Goal: Task Accomplishment & Management: Use online tool/utility

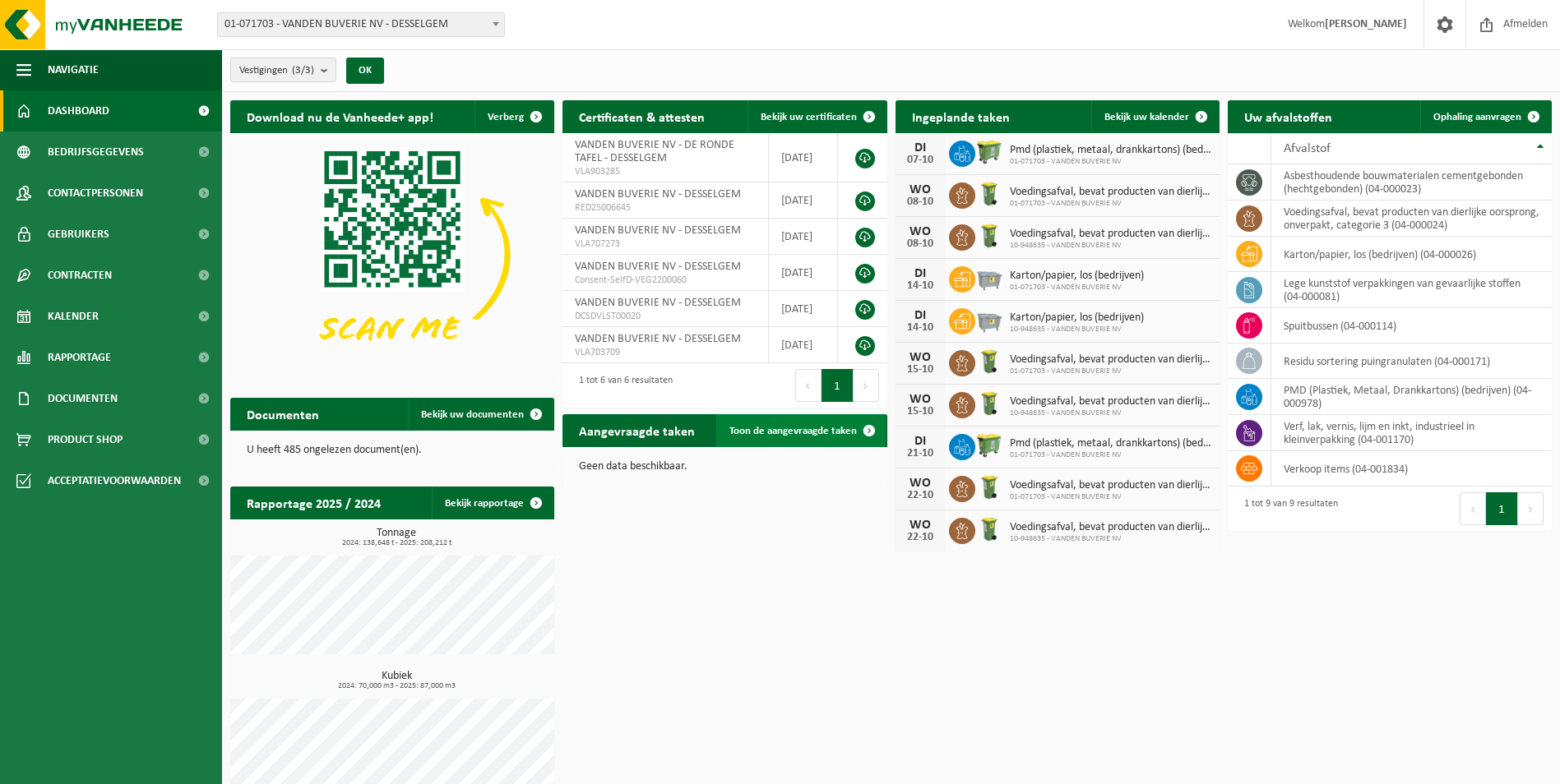
click at [811, 428] on span "Toon de aangevraagde taken" at bounding box center [793, 431] width 127 height 11
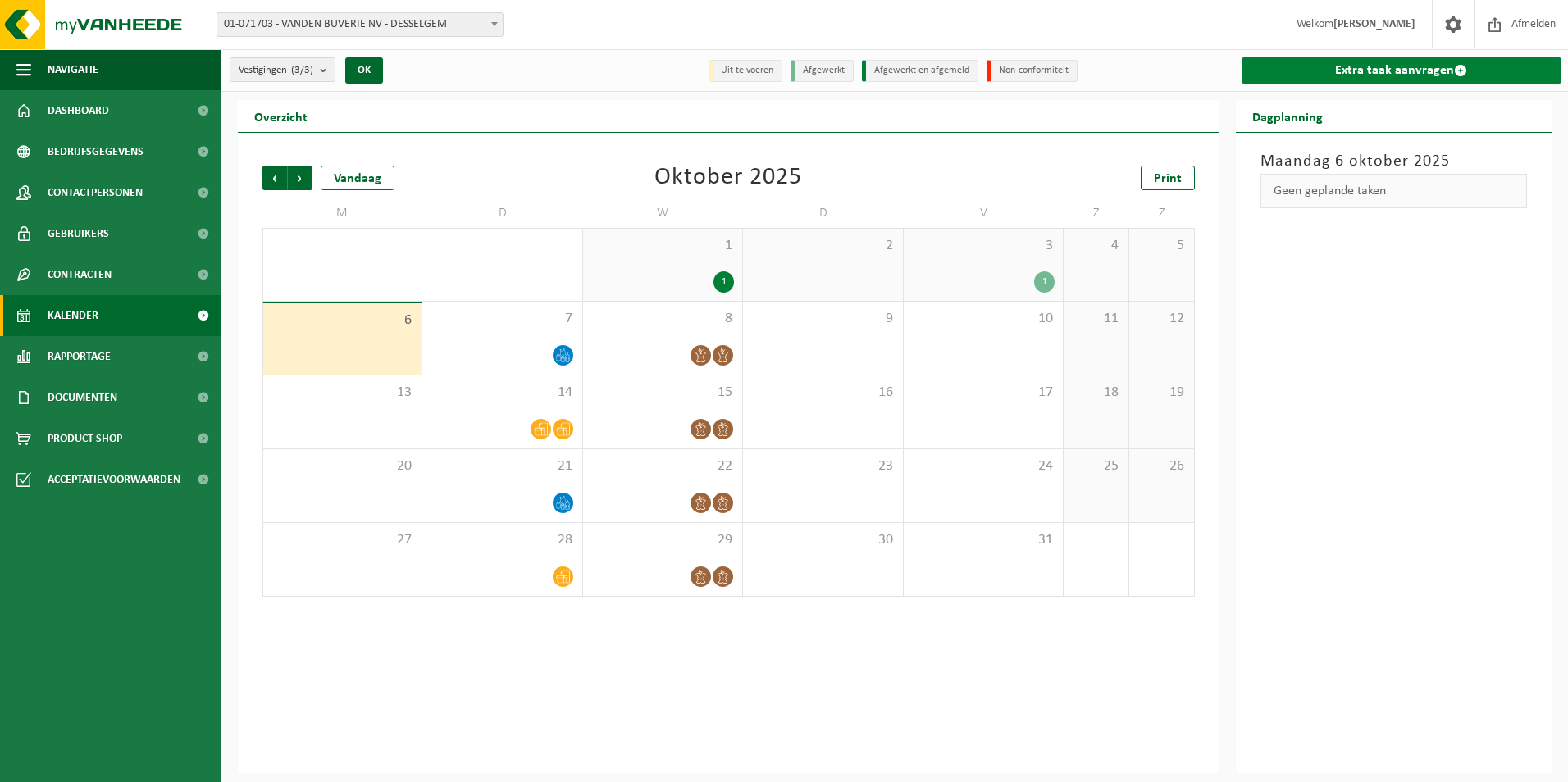
click at [1419, 78] on link "Extra taak aanvragen" at bounding box center [1402, 70] width 320 height 26
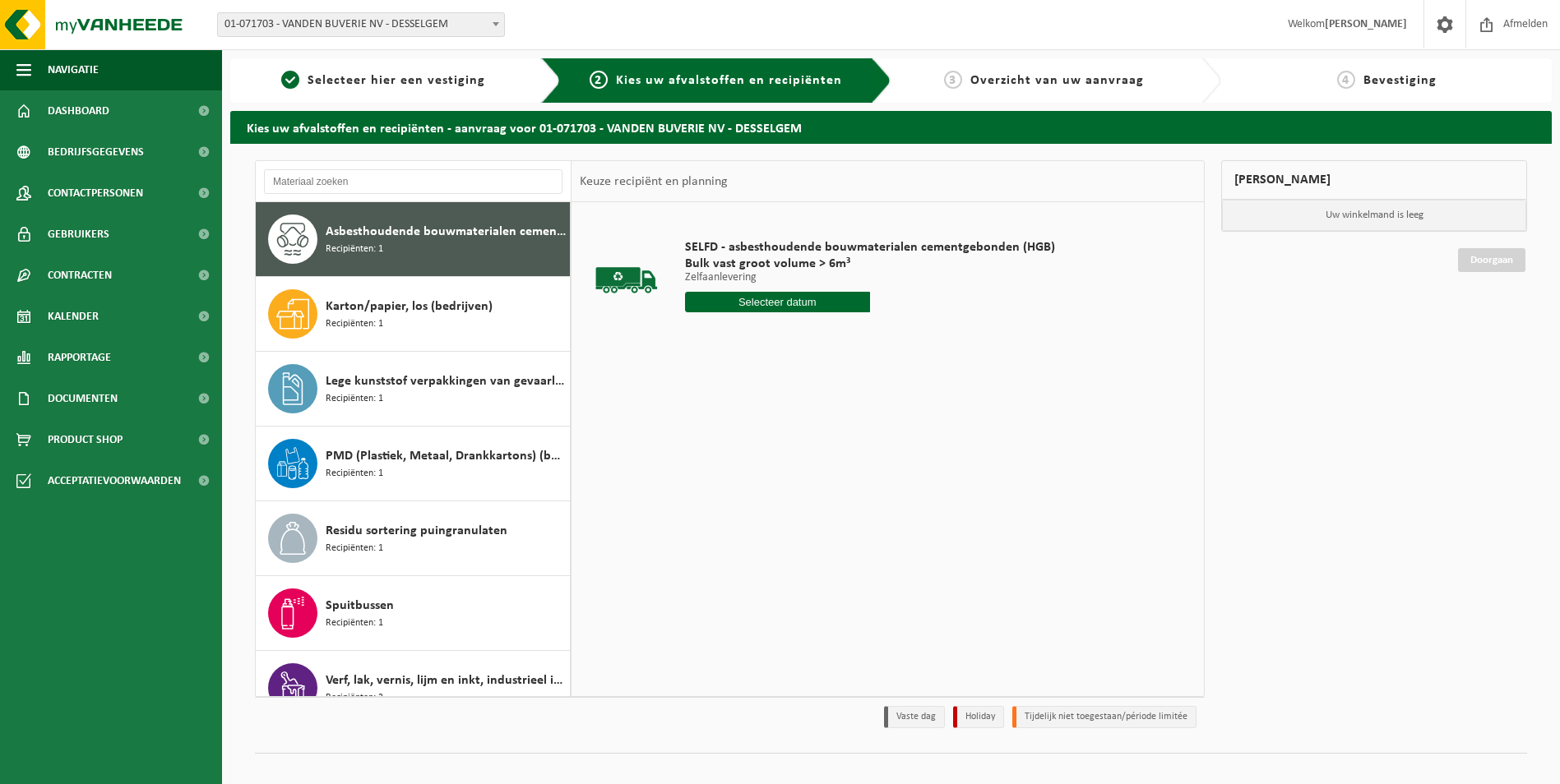
click at [431, 249] on div "Asbesthoudende bouwmaterialen cementgebonden (hechtgebonden) Recipiënten: 1" at bounding box center [445, 239] width 240 height 50
click at [745, 305] on input "text" at bounding box center [777, 302] width 185 height 20
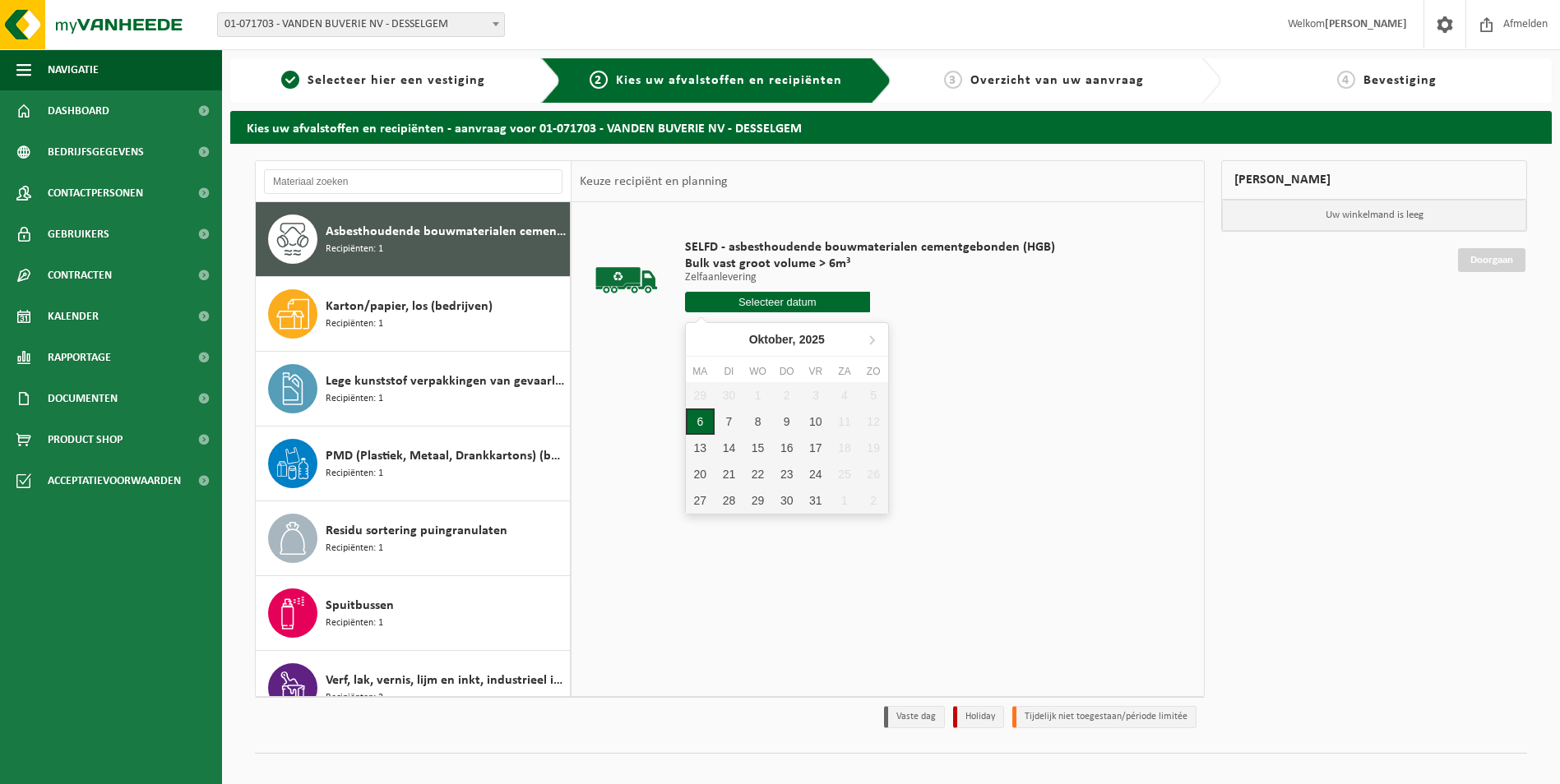
click at [691, 423] on div "6" at bounding box center [701, 421] width 29 height 26
type input "Van 2025-10-06"
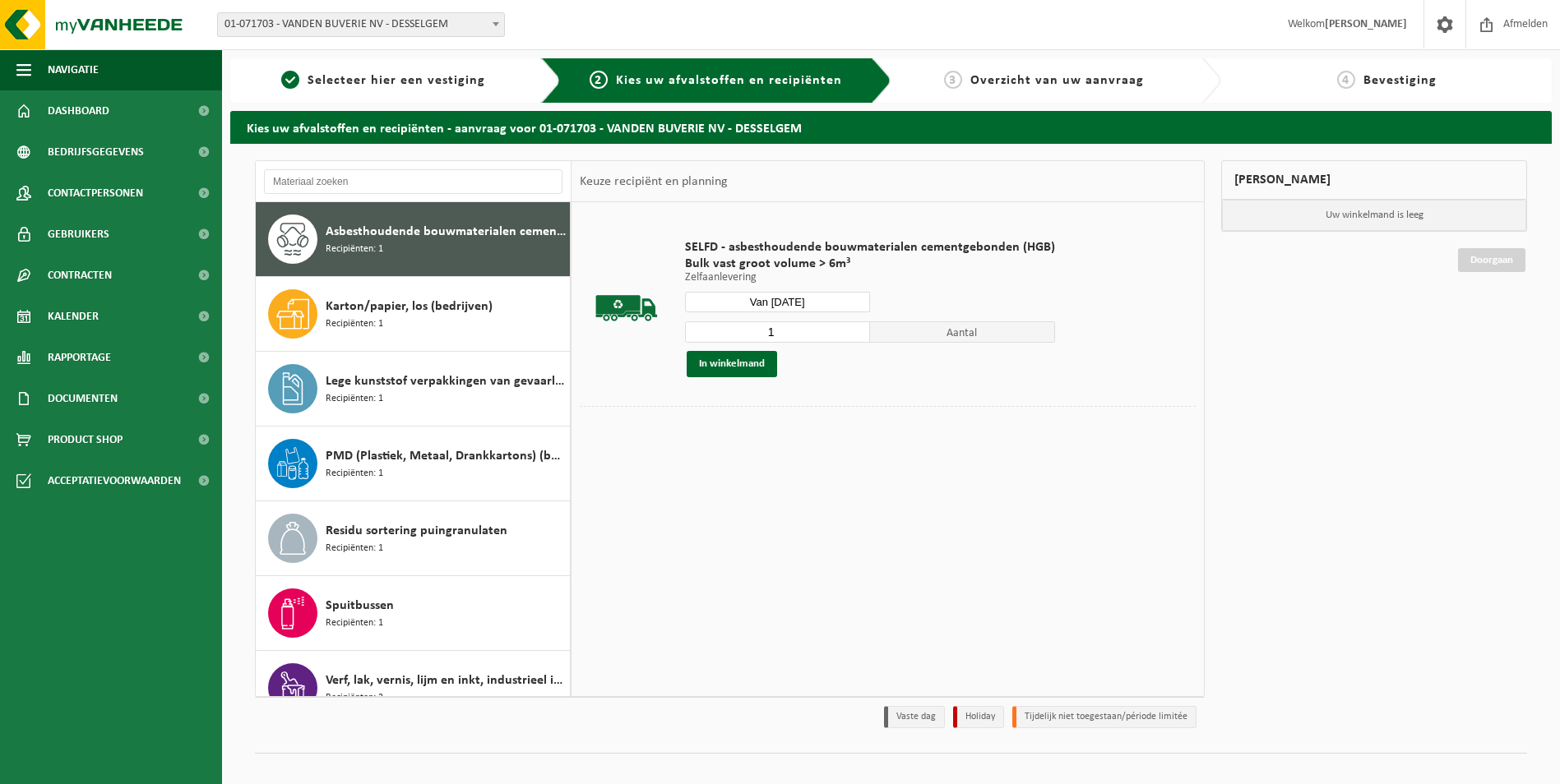
click at [792, 334] on input "1" at bounding box center [777, 331] width 185 height 21
click at [856, 333] on input "1" at bounding box center [777, 331] width 185 height 21
type input "2"
click at [856, 330] on input "2" at bounding box center [777, 331] width 185 height 21
click at [760, 365] on button "In winkelmand" at bounding box center [732, 364] width 91 height 26
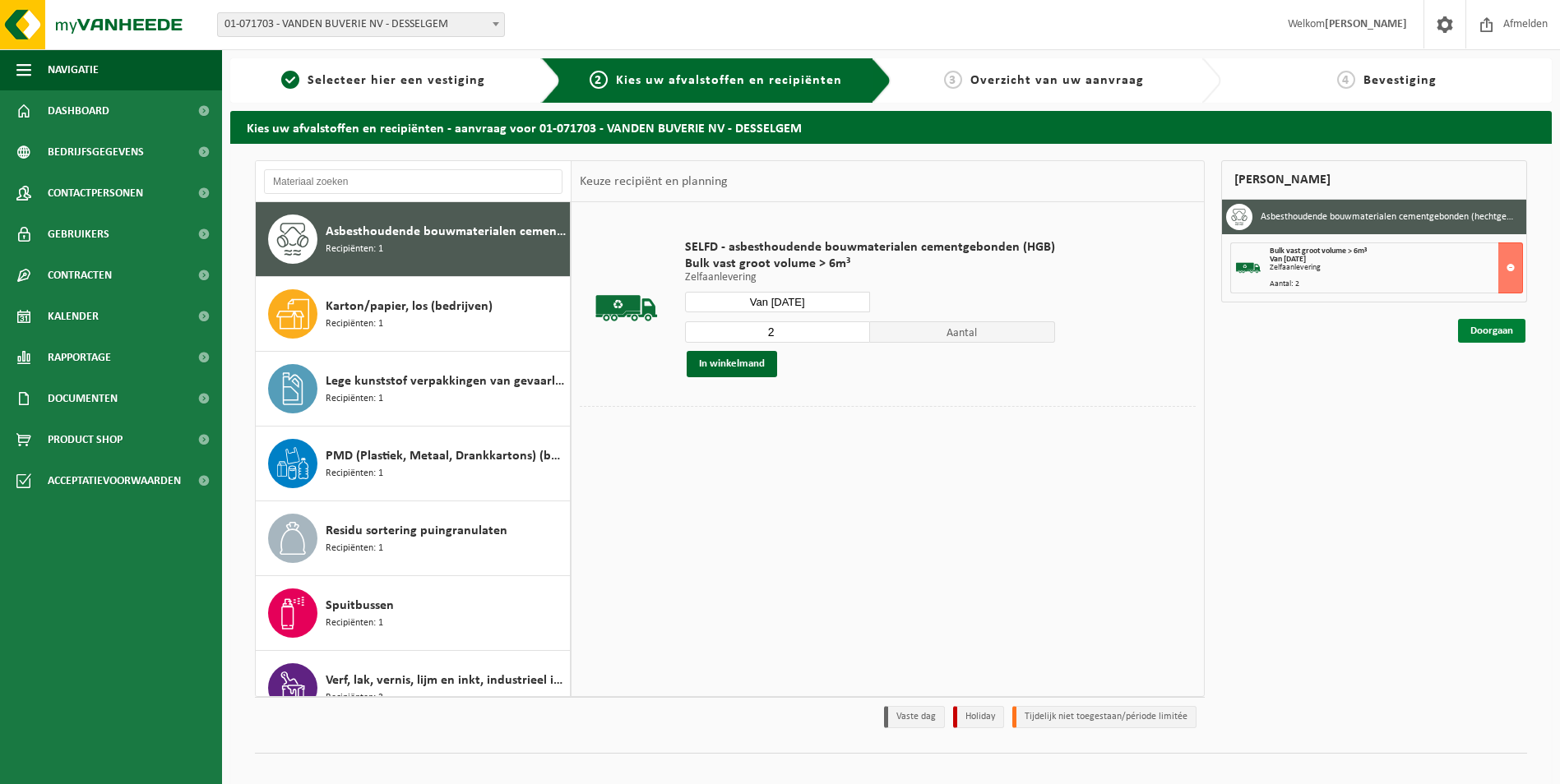
click at [1473, 336] on link "Doorgaan" at bounding box center [1491, 331] width 67 height 24
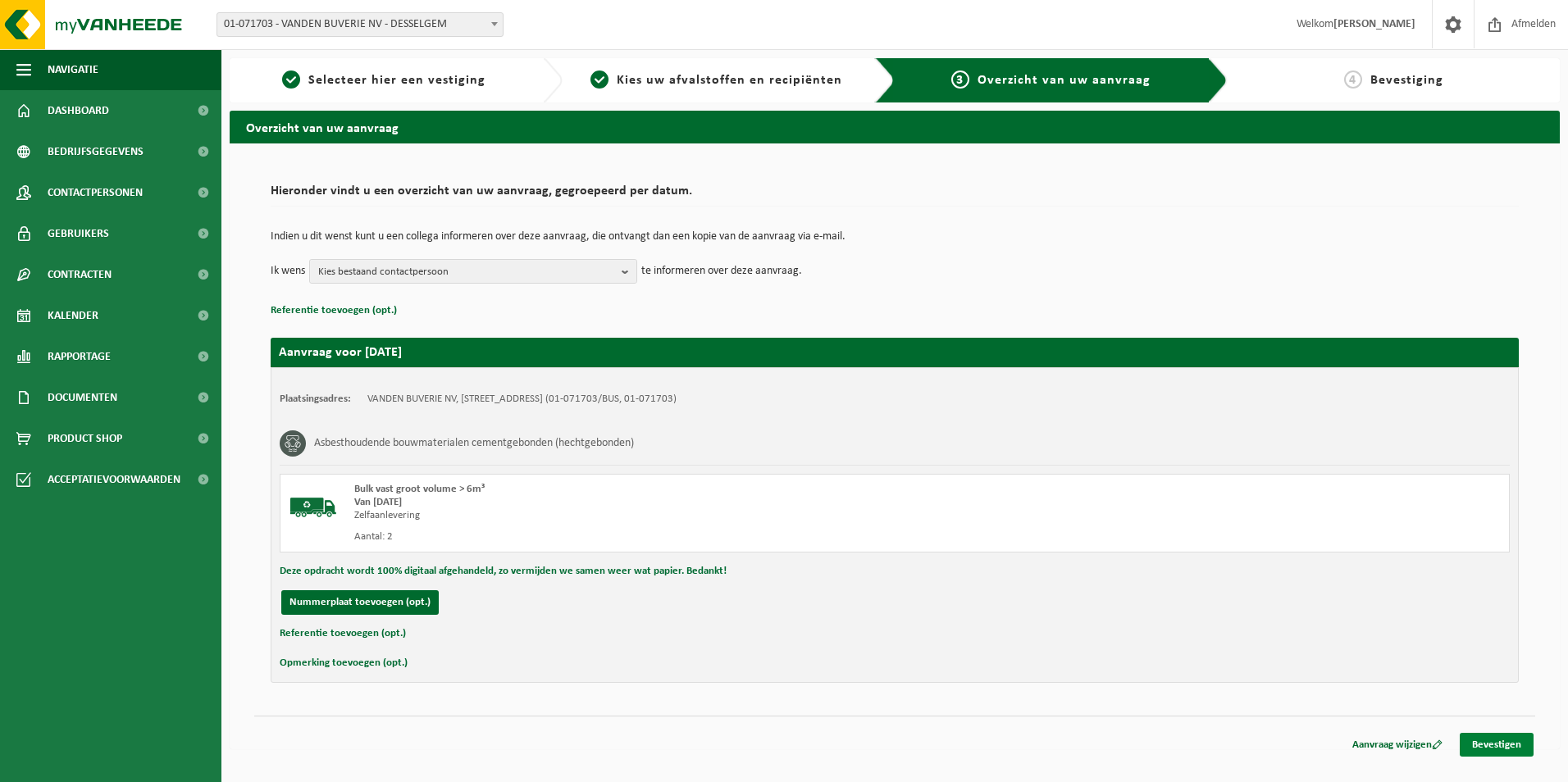
click at [1502, 751] on link "Bevestigen" at bounding box center [1496, 745] width 74 height 24
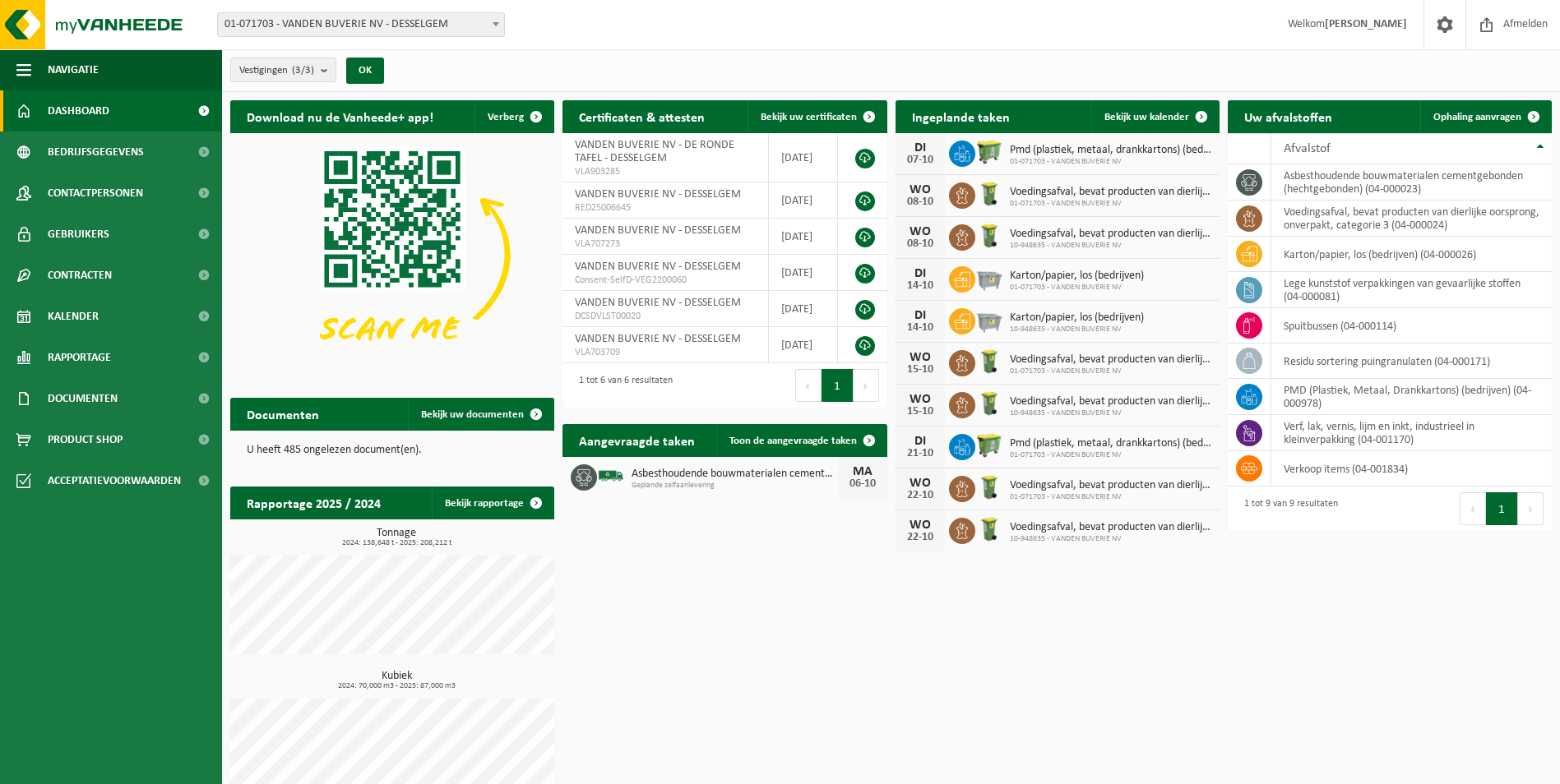
click at [128, 111] on link "Dashboard" at bounding box center [111, 111] width 222 height 41
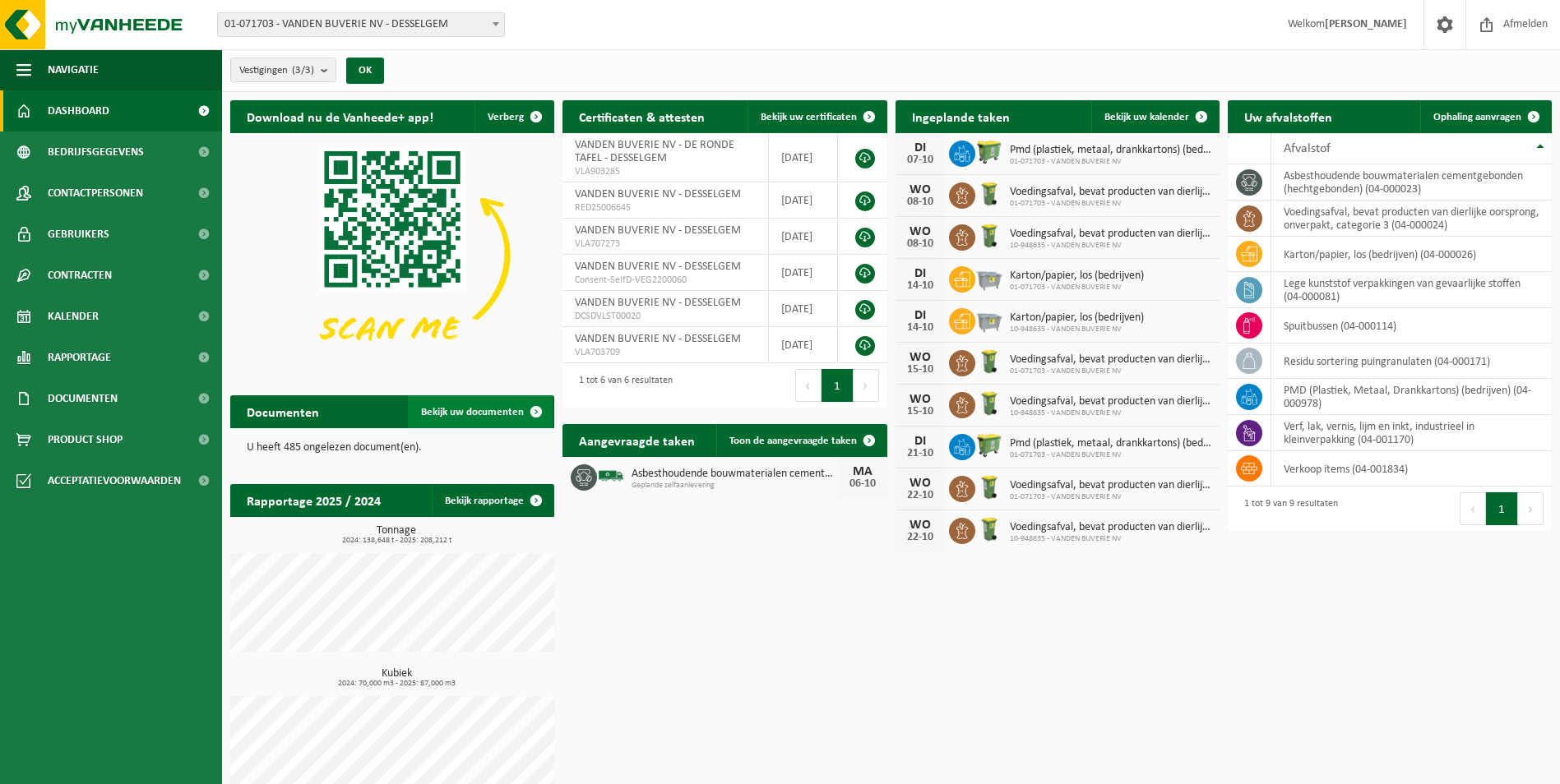
click at [479, 415] on span "Bekijk uw documenten" at bounding box center [472, 412] width 103 height 11
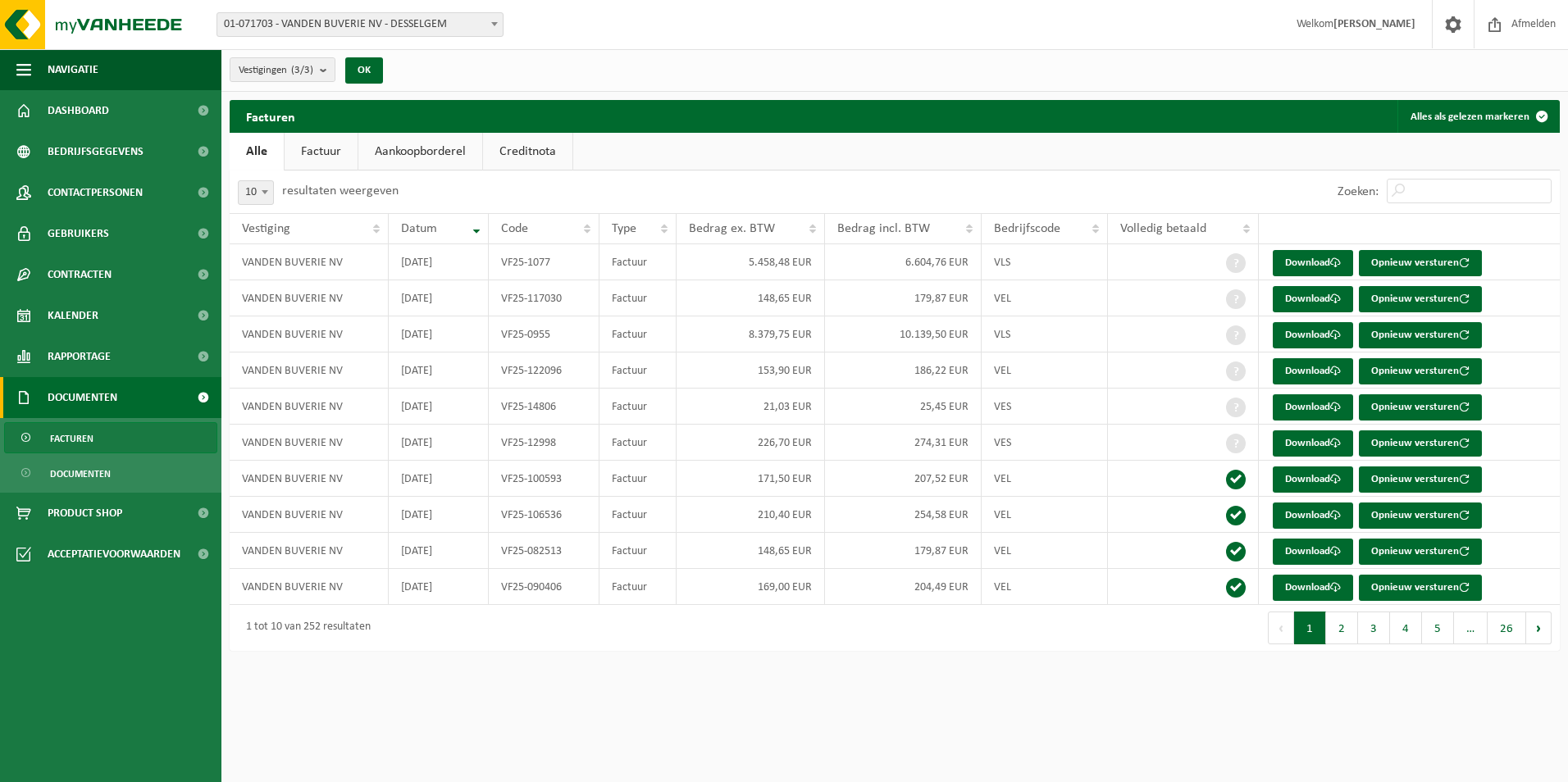
click at [108, 402] on span "Documenten" at bounding box center [83, 398] width 70 height 41
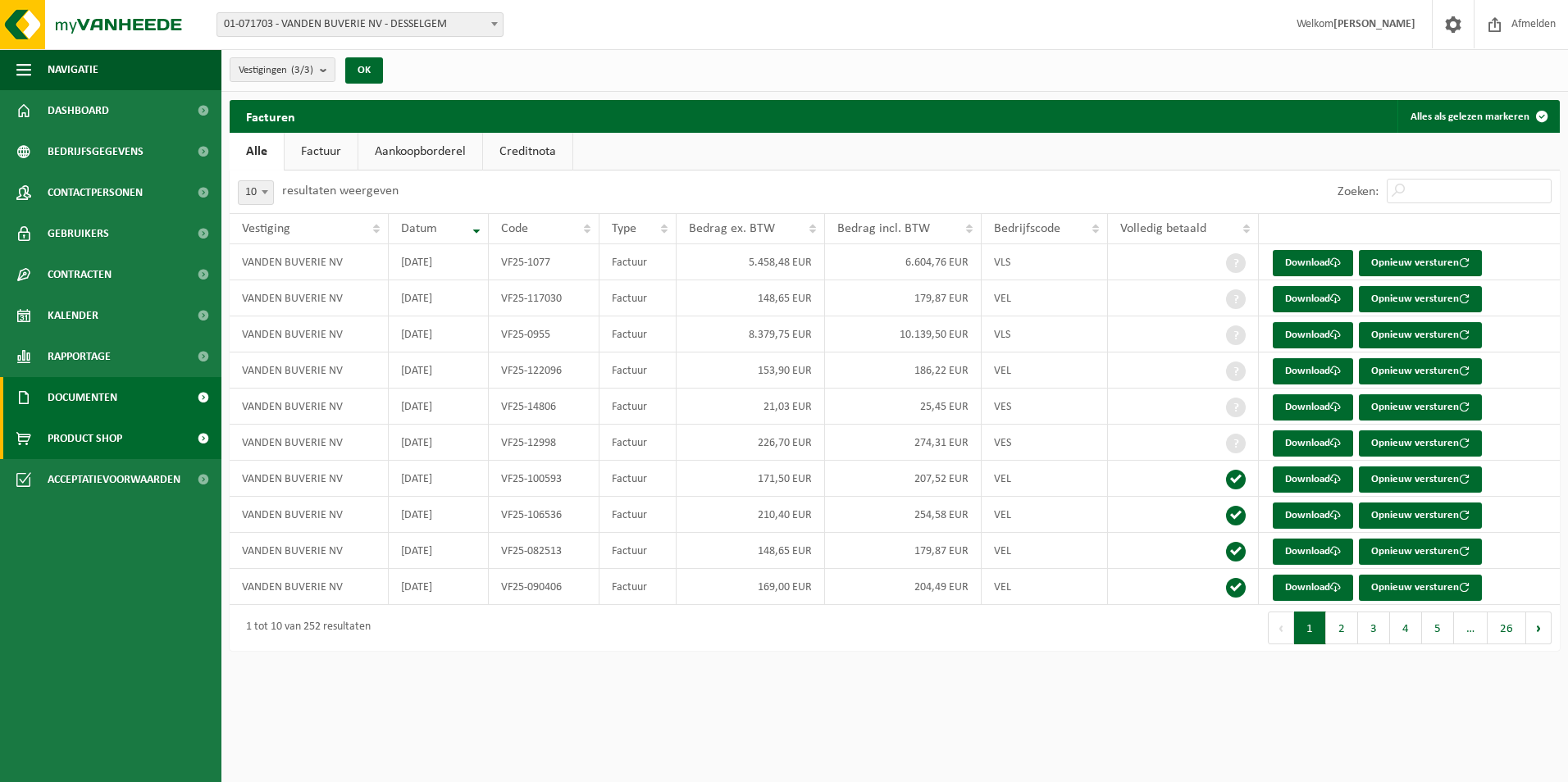
click at [112, 446] on span "Product Shop" at bounding box center [85, 439] width 75 height 41
click at [92, 396] on span "Documenten" at bounding box center [83, 398] width 70 height 41
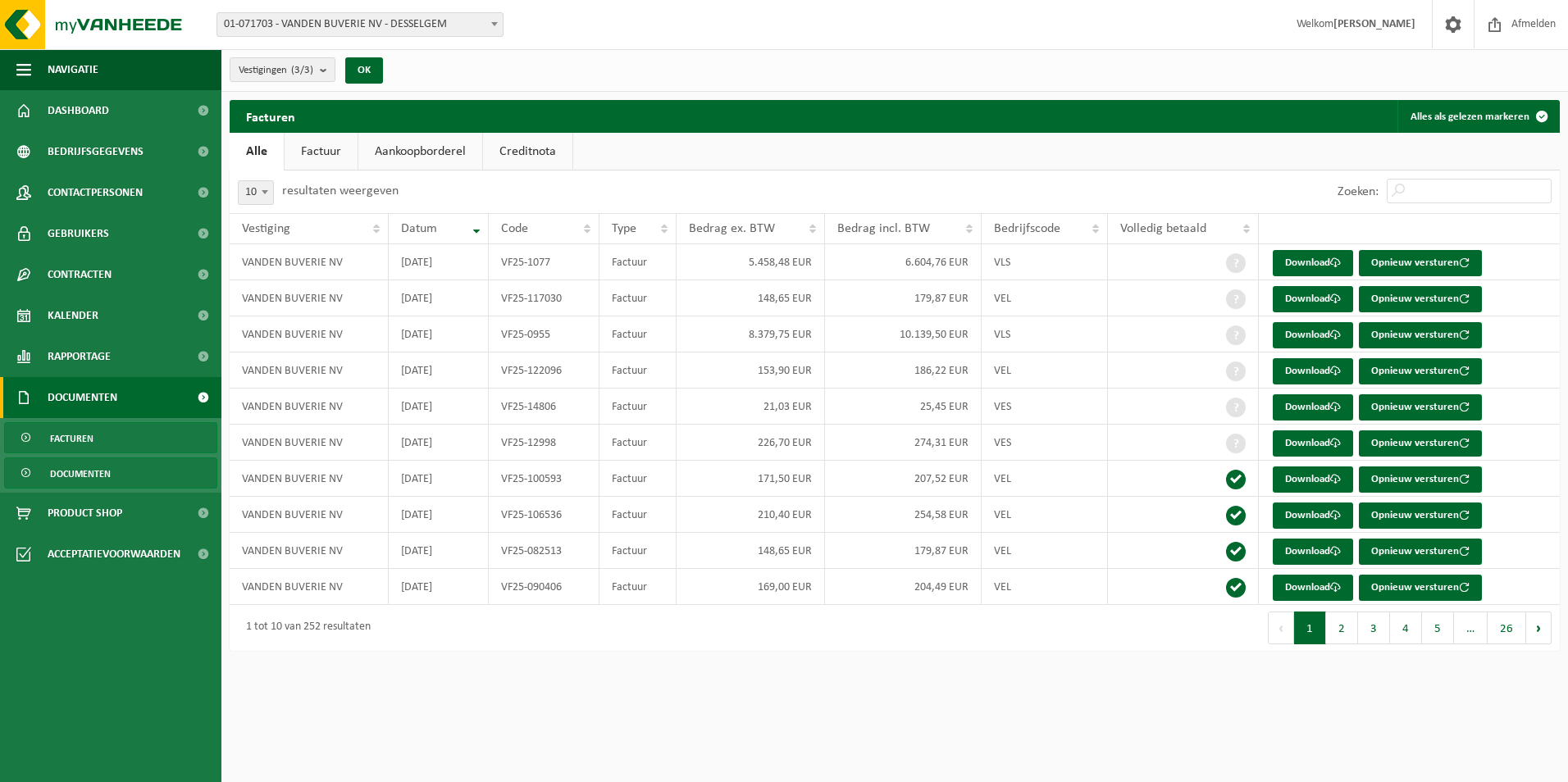
click at [130, 469] on link "Documenten" at bounding box center [111, 473] width 213 height 32
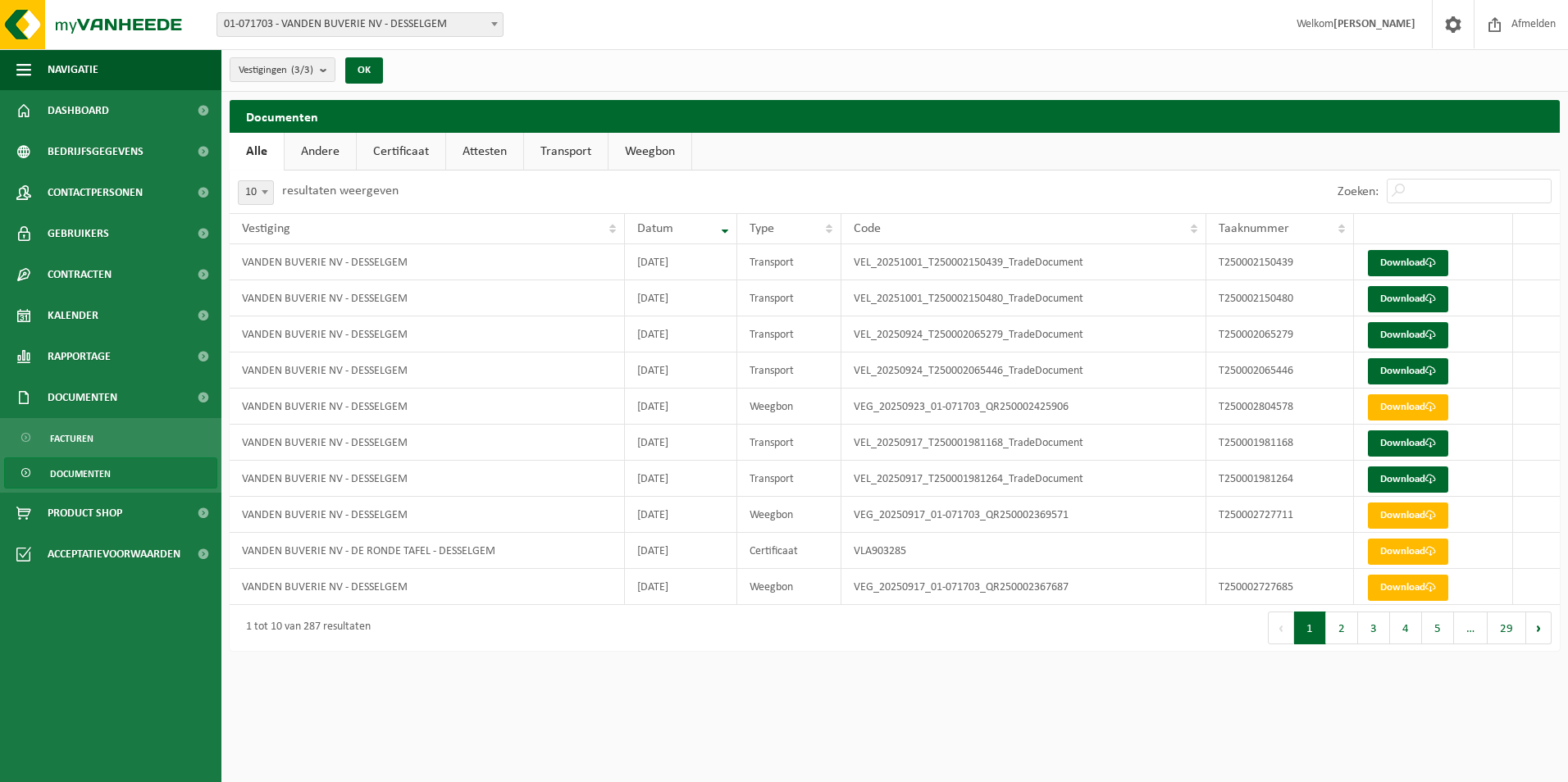
click at [663, 153] on link "Weegbon" at bounding box center [649, 152] width 83 height 37
